Goal: Task Accomplishment & Management: Manage account settings

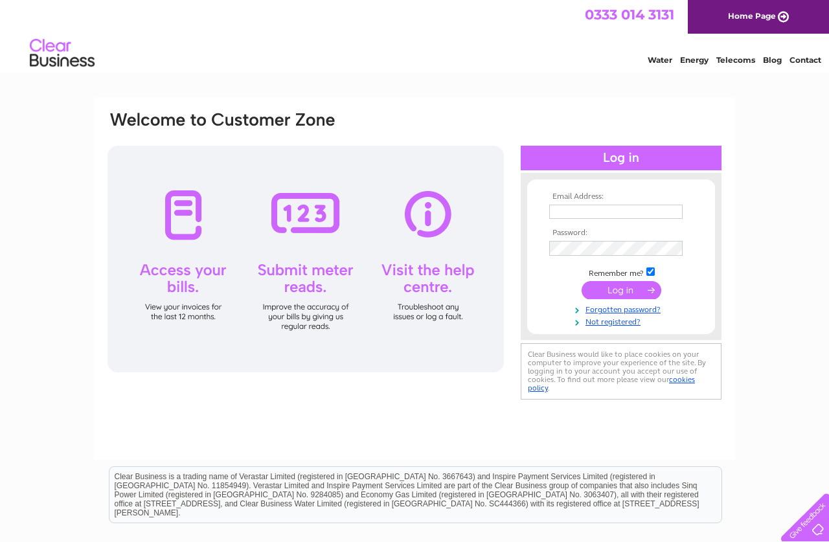
click at [599, 213] on input "text" at bounding box center [615, 212] width 133 height 14
type input "[EMAIL_ADDRESS][DOMAIN_NAME]"
click at [618, 292] on input "submit" at bounding box center [622, 291] width 80 height 18
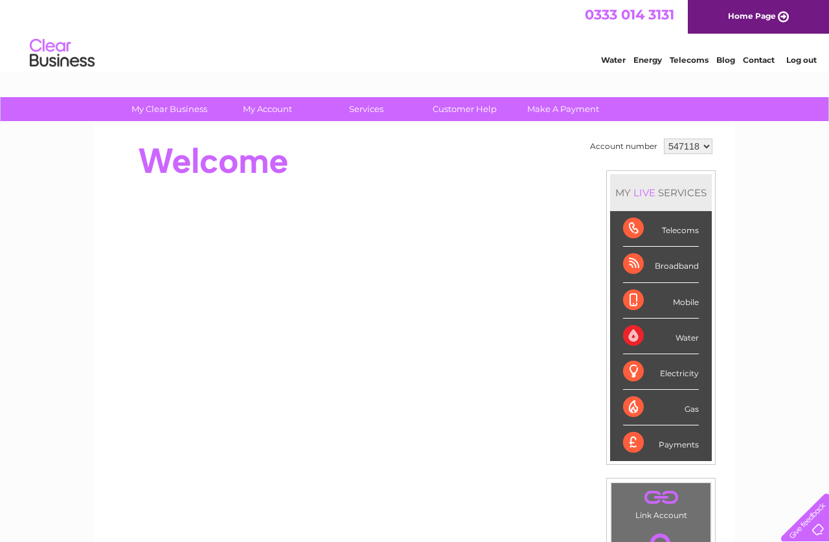
click at [631, 300] on div "Mobile" at bounding box center [661, 301] width 76 height 36
click at [664, 139] on select "547118" at bounding box center [688, 147] width 49 height 16
click at [702, 145] on select "547118" at bounding box center [688, 147] width 49 height 16
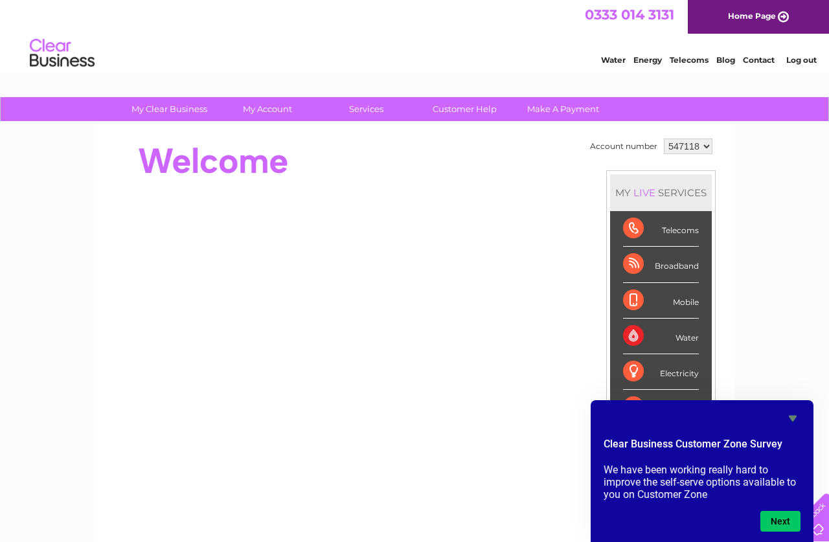
click at [784, 212] on div "My Clear Business Login Details My Details My Preferences Link Account My Accou…" at bounding box center [414, 461] width 829 height 728
